Goal: Task Accomplishment & Management: Manage account settings

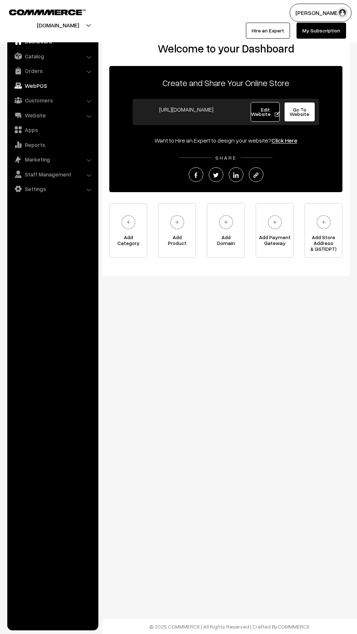
click at [32, 85] on link "WebPOS" at bounding box center [52, 85] width 87 height 13
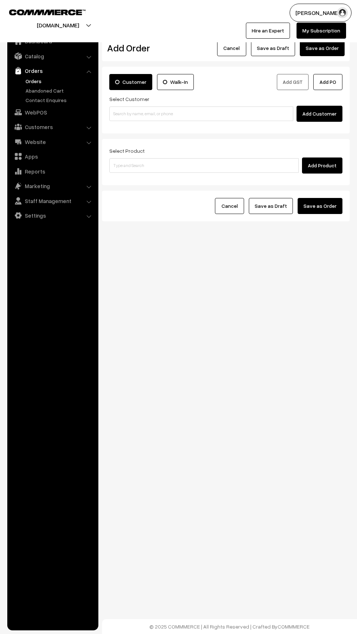
click at [24, 73] on link "Orders" at bounding box center [52, 70] width 87 height 13
click at [27, 81] on link "Orders" at bounding box center [60, 81] width 72 height 8
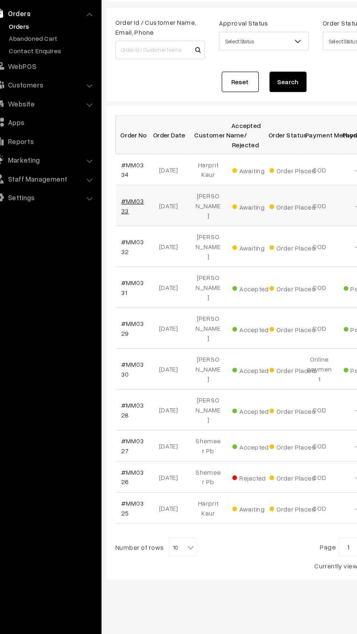
click at [116, 222] on link "#MM0333" at bounding box center [123, 222] width 18 height 14
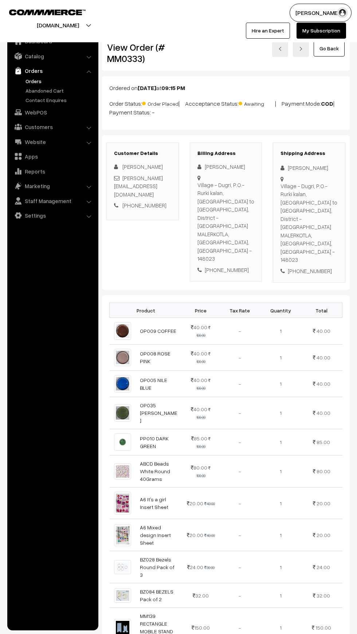
scroll to position [567, 0]
